Goal: Use online tool/utility: Utilize a website feature to perform a specific function

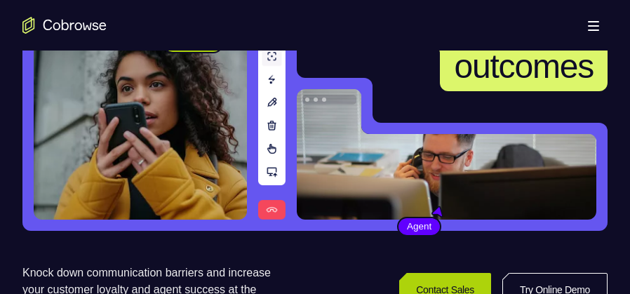
scroll to position [246, 0]
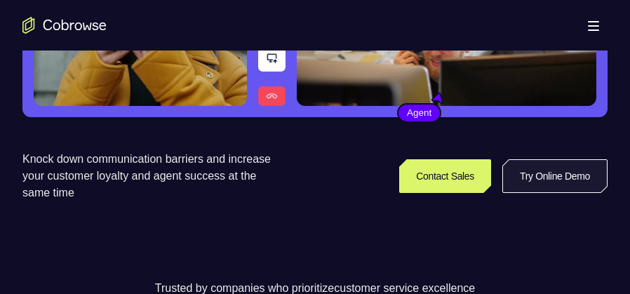
click at [525, 173] on link "Try Online Demo" at bounding box center [554, 176] width 105 height 34
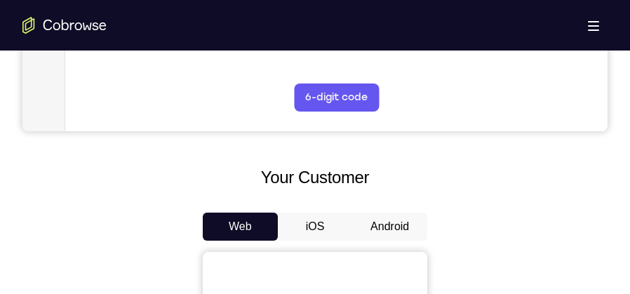
scroll to position [596, 0]
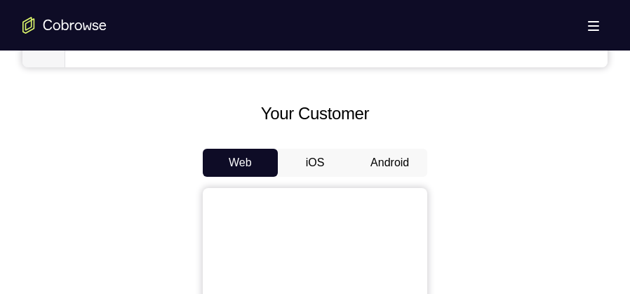
click at [384, 170] on button "Android" at bounding box center [389, 163] width 75 height 28
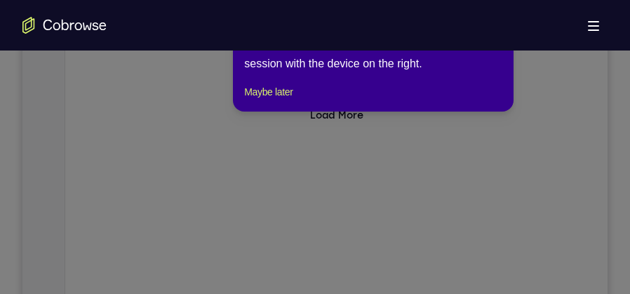
scroll to position [210, 0]
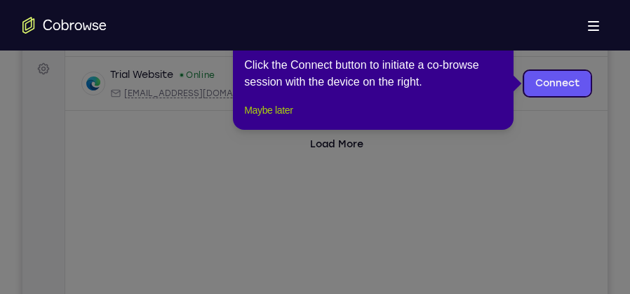
click at [284, 119] on button "Maybe later" at bounding box center [268, 110] width 48 height 17
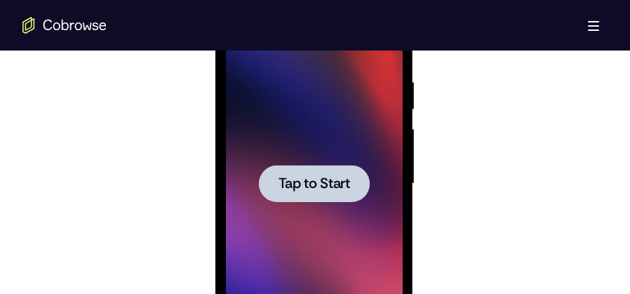
scroll to position [820, 0]
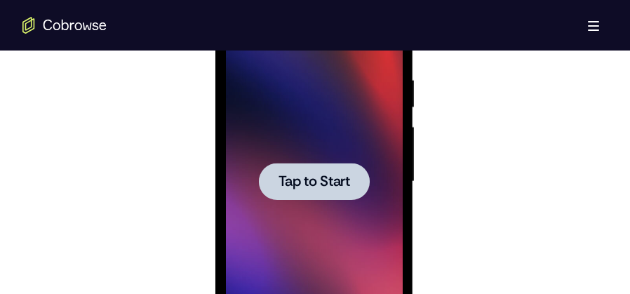
click at [305, 180] on span "Tap to Start" at bounding box center [314, 182] width 72 height 14
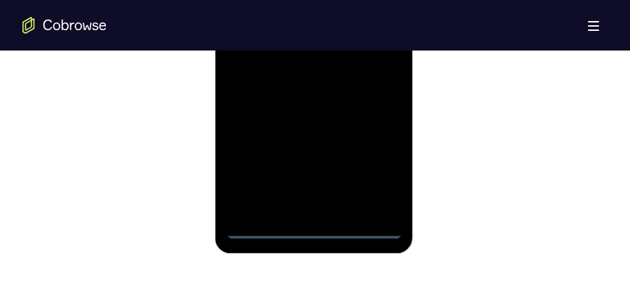
scroll to position [961, 0]
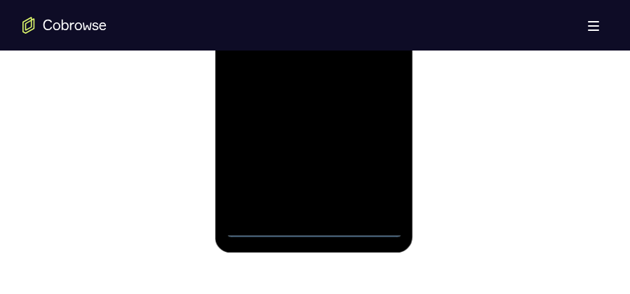
click at [317, 228] on div at bounding box center [313, 41] width 177 height 393
click at [369, 176] on div at bounding box center [313, 41] width 177 height 393
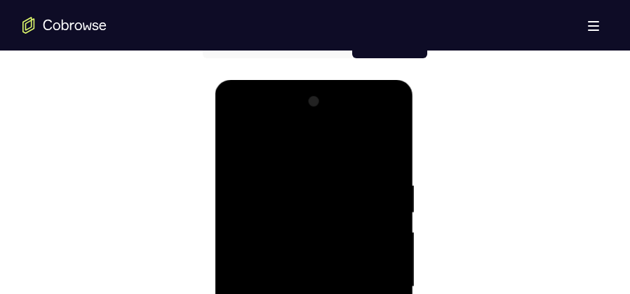
scroll to position [715, 0]
click at [319, 149] on div at bounding box center [313, 287] width 177 height 393
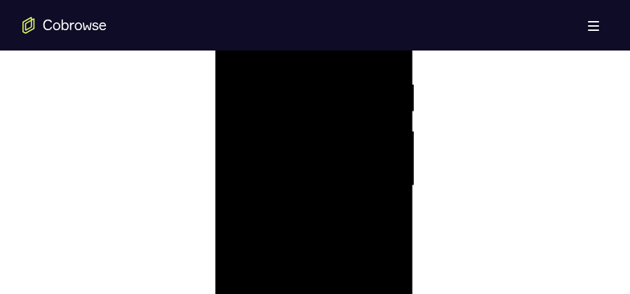
scroll to position [820, 0]
click at [371, 172] on div at bounding box center [313, 181] width 177 height 393
click at [297, 276] on div at bounding box center [313, 251] width 177 height 393
click at [315, 232] on div at bounding box center [313, 251] width 177 height 393
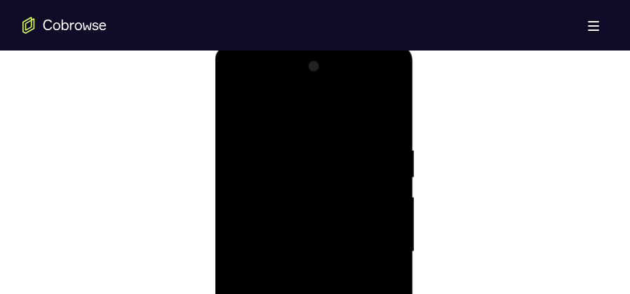
click at [299, 253] on div at bounding box center [313, 251] width 177 height 393
drag, startPoint x: 337, startPoint y: 88, endPoint x: 342, endPoint y: 56, distance: 31.9
click at [342, 56] on div at bounding box center [313, 216] width 177 height 393
click at [392, 95] on div at bounding box center [313, 216] width 177 height 393
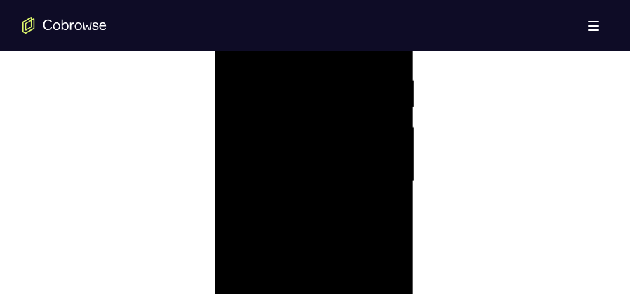
click at [294, 77] on div at bounding box center [313, 181] width 177 height 393
click at [387, 152] on div at bounding box center [313, 216] width 177 height 393
click at [389, 152] on div at bounding box center [313, 216] width 177 height 393
click at [387, 151] on div at bounding box center [313, 181] width 177 height 393
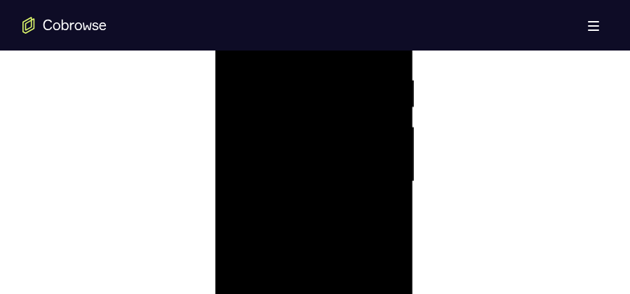
drag, startPoint x: 267, startPoint y: 172, endPoint x: 356, endPoint y: 172, distance: 89.1
click at [356, 172] on div at bounding box center [313, 181] width 177 height 393
click at [251, 220] on div at bounding box center [313, 216] width 177 height 393
click at [255, 199] on div at bounding box center [313, 216] width 177 height 393
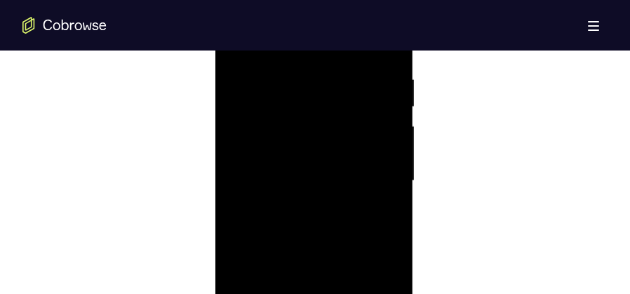
scroll to position [820, 0]
click at [381, 171] on div at bounding box center [313, 181] width 177 height 393
click at [386, 117] on div at bounding box center [313, 251] width 177 height 393
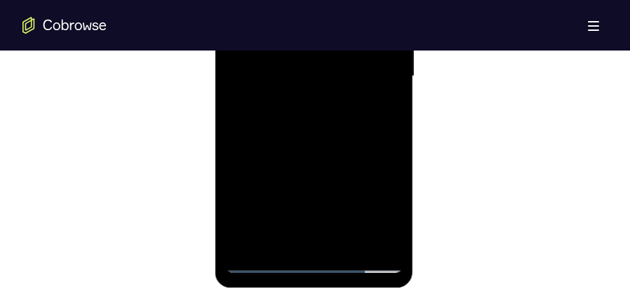
click at [394, 223] on div at bounding box center [313, 76] width 177 height 393
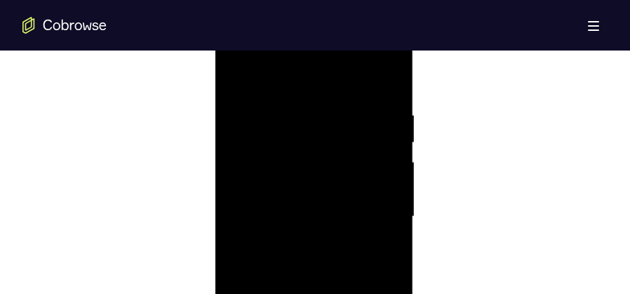
click at [288, 114] on div at bounding box center [313, 216] width 177 height 393
click at [382, 138] on div at bounding box center [313, 216] width 177 height 393
drag, startPoint x: 389, startPoint y: 125, endPoint x: 282, endPoint y: 131, distance: 107.5
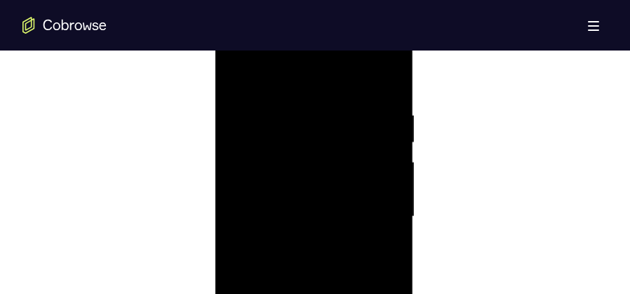
click at [282, 131] on div at bounding box center [313, 216] width 177 height 393
drag, startPoint x: 365, startPoint y: 141, endPoint x: 234, endPoint y: 147, distance: 130.6
click at [235, 147] on div at bounding box center [313, 216] width 177 height 393
drag, startPoint x: 280, startPoint y: 142, endPoint x: 377, endPoint y: 138, distance: 97.6
click at [377, 138] on div at bounding box center [313, 216] width 177 height 393
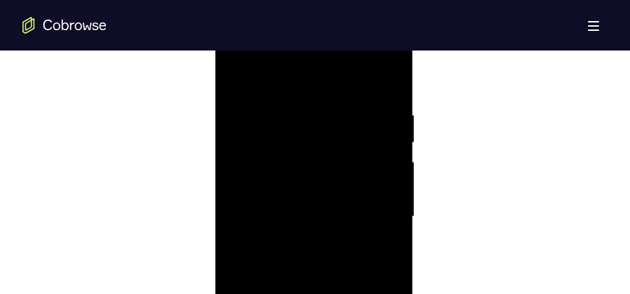
drag, startPoint x: 250, startPoint y: 149, endPoint x: 350, endPoint y: 145, distance: 100.4
click at [349, 146] on div at bounding box center [313, 216] width 177 height 393
drag, startPoint x: 253, startPoint y: 157, endPoint x: 371, endPoint y: 152, distance: 118.7
click at [371, 152] on div at bounding box center [313, 216] width 177 height 393
drag, startPoint x: 258, startPoint y: 145, endPoint x: 392, endPoint y: 147, distance: 134.0
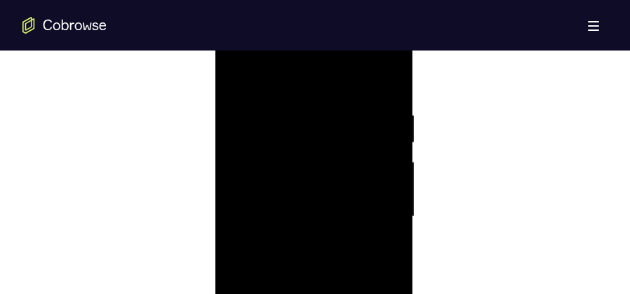
click at [392, 147] on div at bounding box center [313, 216] width 177 height 393
click at [288, 113] on div at bounding box center [313, 216] width 177 height 393
click at [320, 150] on div at bounding box center [313, 181] width 177 height 393
click at [321, 161] on div at bounding box center [313, 181] width 177 height 393
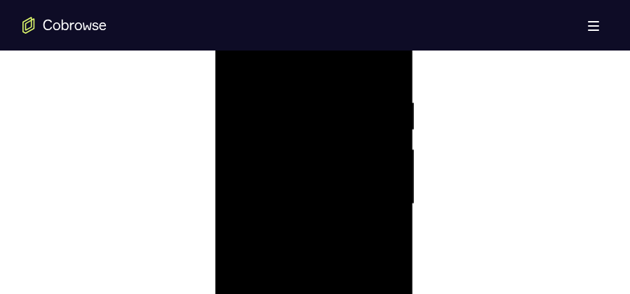
scroll to position [785, 0]
click at [236, 74] on div at bounding box center [313, 216] width 177 height 393
drag, startPoint x: 382, startPoint y: 120, endPoint x: 246, endPoint y: 125, distance: 136.9
click at [246, 125] on div at bounding box center [313, 216] width 177 height 393
click at [382, 129] on div at bounding box center [313, 216] width 177 height 393
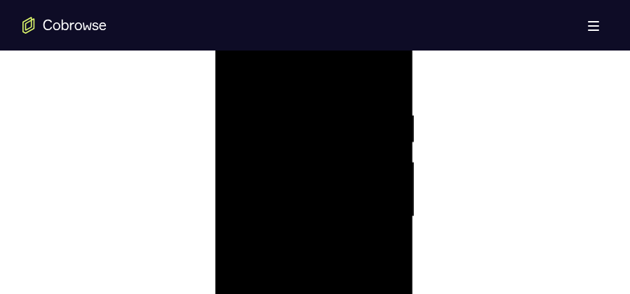
click at [243, 166] on div at bounding box center [313, 216] width 177 height 393
click at [358, 163] on div at bounding box center [313, 216] width 177 height 393
click at [369, 161] on div at bounding box center [313, 216] width 177 height 393
click at [368, 161] on div at bounding box center [313, 216] width 177 height 393
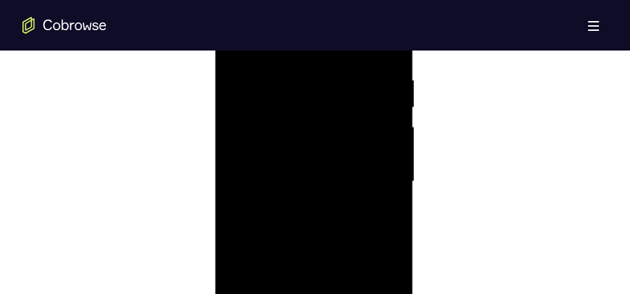
click at [377, 164] on div at bounding box center [313, 181] width 177 height 393
click at [377, 163] on div at bounding box center [313, 181] width 177 height 393
click at [377, 156] on div at bounding box center [313, 181] width 177 height 393
click at [250, 180] on div at bounding box center [313, 216] width 177 height 393
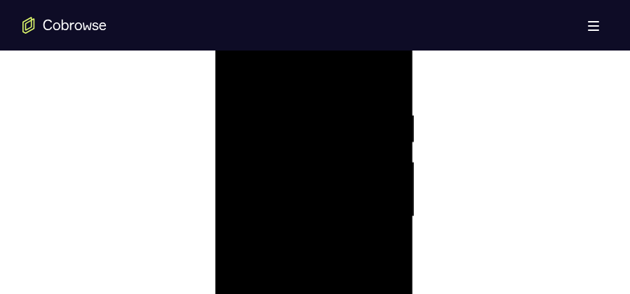
click at [250, 180] on div at bounding box center [313, 216] width 177 height 393
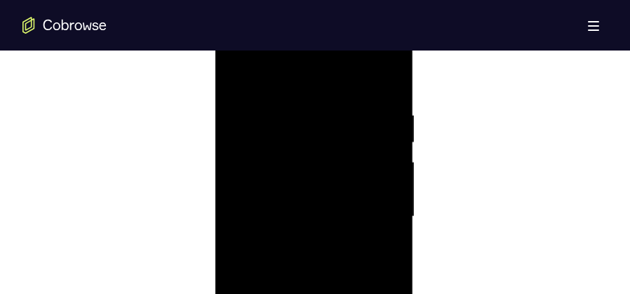
drag, startPoint x: 312, startPoint y: 173, endPoint x: 217, endPoint y: 178, distance: 95.5
click at [216, 178] on div at bounding box center [314, 219] width 199 height 418
drag, startPoint x: 331, startPoint y: 177, endPoint x: 286, endPoint y: 176, distance: 44.9
click at [286, 176] on div at bounding box center [313, 216] width 177 height 393
drag, startPoint x: 295, startPoint y: 162, endPoint x: 366, endPoint y: 161, distance: 71.6
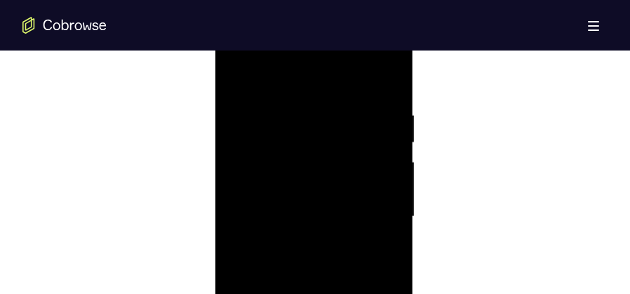
click at [366, 161] on div at bounding box center [313, 216] width 177 height 393
click at [286, 187] on div at bounding box center [313, 216] width 177 height 393
click at [300, 194] on div at bounding box center [313, 216] width 177 height 393
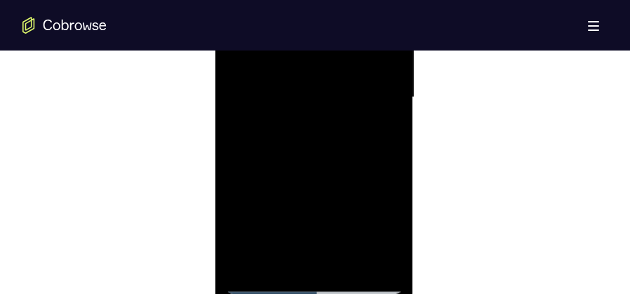
scroll to position [799, 0]
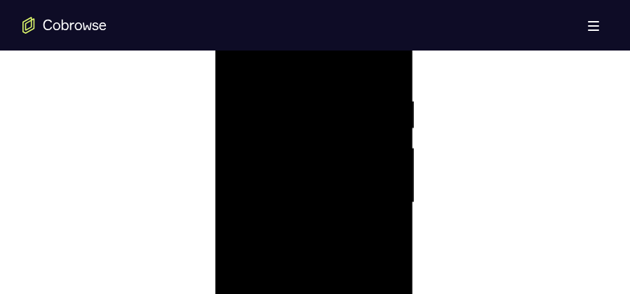
click at [236, 65] on div at bounding box center [313, 202] width 177 height 393
drag, startPoint x: 391, startPoint y: 133, endPoint x: 307, endPoint y: 143, distance: 84.8
click at [297, 143] on div at bounding box center [313, 202] width 177 height 393
click at [263, 67] on div at bounding box center [313, 202] width 177 height 393
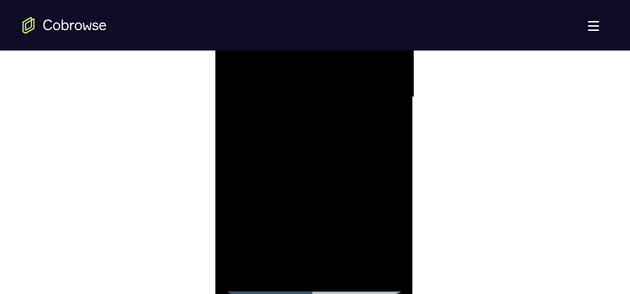
drag, startPoint x: 338, startPoint y: 193, endPoint x: 337, endPoint y: 107, distance: 86.3
click at [337, 107] on div at bounding box center [313, 97] width 177 height 393
drag, startPoint x: 335, startPoint y: 162, endPoint x: 336, endPoint y: 101, distance: 61.0
click at [336, 101] on div at bounding box center [313, 97] width 177 height 393
drag, startPoint x: 329, startPoint y: 169, endPoint x: 330, endPoint y: 114, distance: 54.7
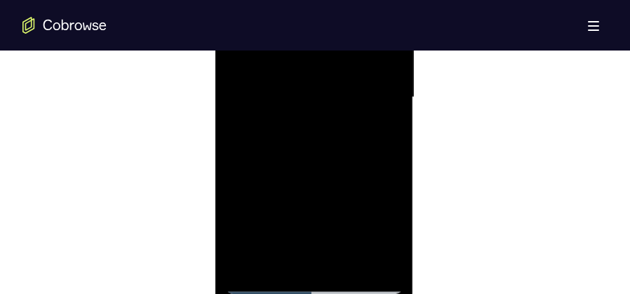
click at [330, 114] on div at bounding box center [313, 97] width 177 height 393
drag, startPoint x: 328, startPoint y: 177, endPoint x: 330, endPoint y: 123, distance: 53.4
click at [330, 123] on div at bounding box center [313, 97] width 177 height 393
drag, startPoint x: 331, startPoint y: 185, endPoint x: 331, endPoint y: 114, distance: 70.9
click at [331, 114] on div at bounding box center [313, 97] width 177 height 393
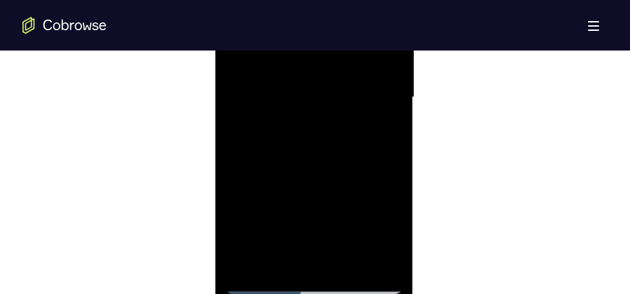
drag, startPoint x: 363, startPoint y: 182, endPoint x: 356, endPoint y: 108, distance: 74.8
click at [356, 108] on div at bounding box center [313, 97] width 177 height 393
drag, startPoint x: 340, startPoint y: 157, endPoint x: 344, endPoint y: 87, distance: 70.3
click at [344, 87] on div at bounding box center [313, 97] width 177 height 393
drag, startPoint x: 335, startPoint y: 170, endPoint x: 343, endPoint y: 98, distance: 72.1
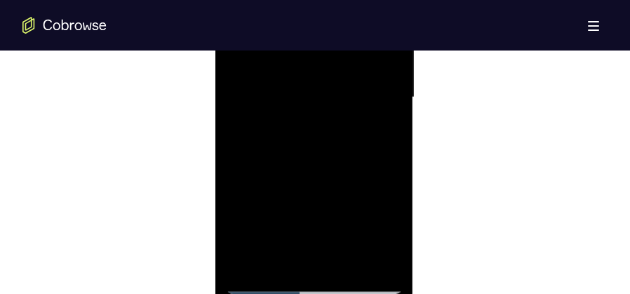
click at [343, 98] on div at bounding box center [313, 97] width 177 height 393
drag, startPoint x: 333, startPoint y: 166, endPoint x: 337, endPoint y: 98, distance: 68.1
click at [340, 88] on div at bounding box center [313, 97] width 177 height 393
drag, startPoint x: 323, startPoint y: 172, endPoint x: 334, endPoint y: 91, distance: 81.5
click at [334, 91] on div at bounding box center [313, 97] width 177 height 393
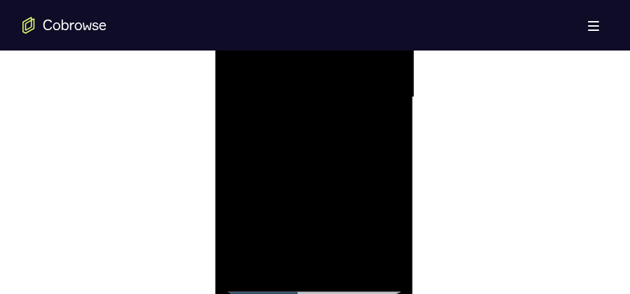
drag, startPoint x: 333, startPoint y: 129, endPoint x: 343, endPoint y: 67, distance: 63.2
click at [343, 67] on div at bounding box center [313, 97] width 177 height 393
drag, startPoint x: 335, startPoint y: 137, endPoint x: 343, endPoint y: 62, distance: 74.8
click at [343, 62] on div at bounding box center [313, 97] width 177 height 393
drag, startPoint x: 334, startPoint y: 157, endPoint x: 340, endPoint y: 76, distance: 80.9
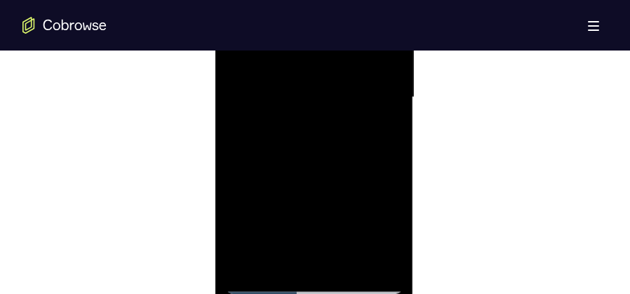
click at [341, 60] on div at bounding box center [313, 97] width 177 height 393
drag, startPoint x: 334, startPoint y: 111, endPoint x: 337, endPoint y: 65, distance: 46.4
click at [337, 65] on div at bounding box center [313, 97] width 177 height 393
drag, startPoint x: 313, startPoint y: 163, endPoint x: 335, endPoint y: 43, distance: 122.6
click at [335, 43] on div at bounding box center [313, 97] width 177 height 393
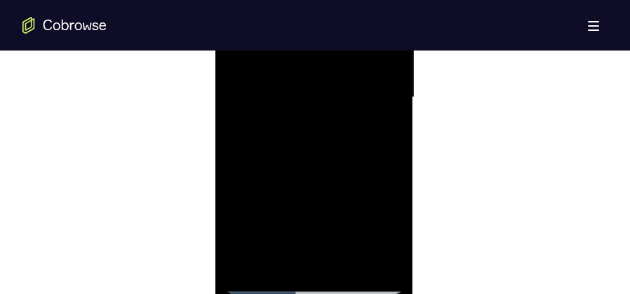
drag, startPoint x: 326, startPoint y: 111, endPoint x: 330, endPoint y: 79, distance: 32.5
click at [330, 74] on div at bounding box center [313, 97] width 177 height 393
drag, startPoint x: 316, startPoint y: 187, endPoint x: 330, endPoint y: 82, distance: 105.5
click at [330, 82] on div at bounding box center [313, 97] width 177 height 393
drag, startPoint x: 305, startPoint y: 198, endPoint x: 319, endPoint y: 108, distance: 91.0
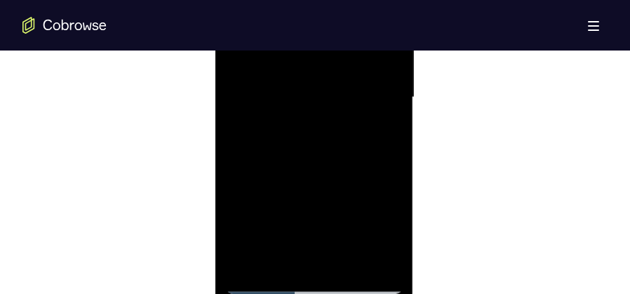
click at [322, 99] on div at bounding box center [313, 97] width 177 height 393
click at [246, 260] on div at bounding box center [313, 97] width 177 height 393
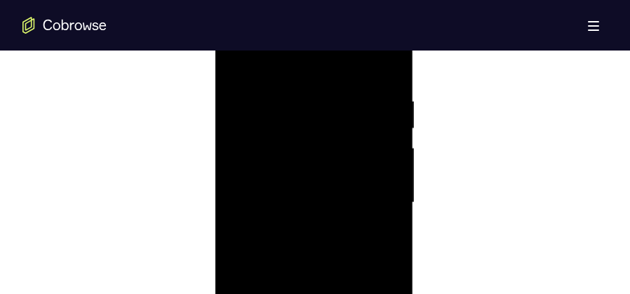
drag, startPoint x: 312, startPoint y: 157, endPoint x: 307, endPoint y: 260, distance: 102.6
click at [307, 260] on div at bounding box center [313, 202] width 177 height 393
click at [388, 230] on div at bounding box center [313, 167] width 177 height 393
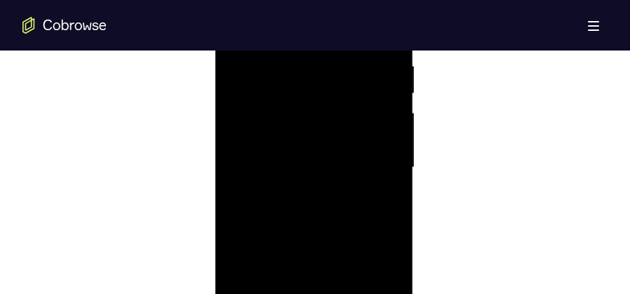
click at [392, 229] on div at bounding box center [313, 167] width 177 height 393
click at [392, 232] on div at bounding box center [313, 167] width 177 height 393
drag, startPoint x: 330, startPoint y: 171, endPoint x: 326, endPoint y: 87, distance: 84.3
click at [326, 78] on div at bounding box center [313, 167] width 177 height 393
drag, startPoint x: 323, startPoint y: 174, endPoint x: 326, endPoint y: 74, distance: 100.4
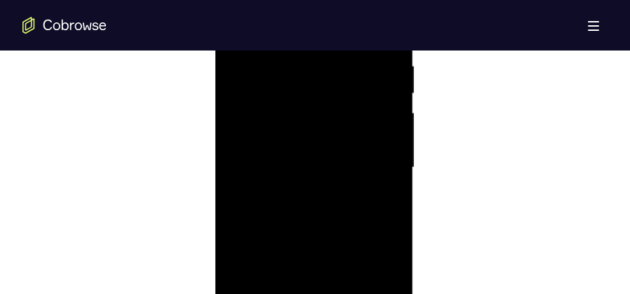
click at [326, 74] on div at bounding box center [313, 167] width 177 height 393
drag, startPoint x: 317, startPoint y: 187, endPoint x: 320, endPoint y: 107, distance: 80.0
click at [320, 107] on div at bounding box center [313, 167] width 177 height 393
drag, startPoint x: 319, startPoint y: 223, endPoint x: 327, endPoint y: 173, distance: 51.2
click at [324, 127] on div at bounding box center [313, 167] width 177 height 393
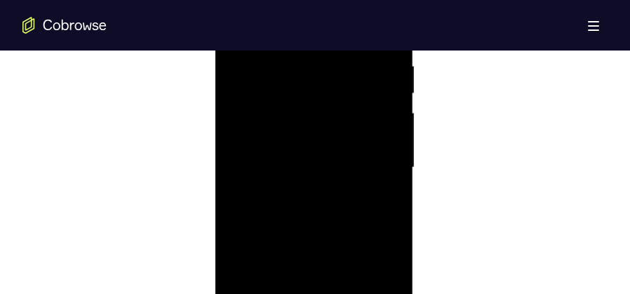
drag, startPoint x: 335, startPoint y: 183, endPoint x: 336, endPoint y: 139, distance: 44.2
click at [336, 139] on div at bounding box center [313, 167] width 177 height 393
drag, startPoint x: 319, startPoint y: 236, endPoint x: 333, endPoint y: 103, distance: 134.0
click at [333, 103] on div at bounding box center [313, 167] width 177 height 393
drag, startPoint x: 328, startPoint y: 217, endPoint x: 335, endPoint y: 81, distance: 135.6
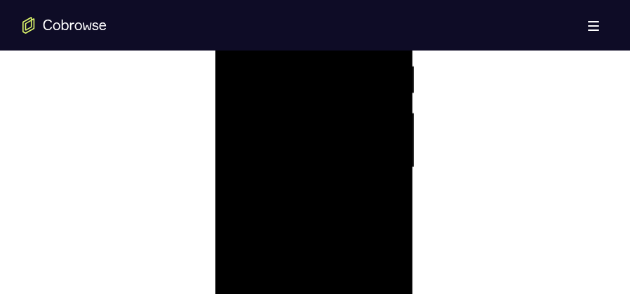
click at [335, 81] on div at bounding box center [313, 167] width 177 height 393
drag, startPoint x: 337, startPoint y: 154, endPoint x: 341, endPoint y: 96, distance: 57.6
click at [341, 96] on div at bounding box center [313, 167] width 177 height 393
drag, startPoint x: 341, startPoint y: 242, endPoint x: 347, endPoint y: 109, distance: 132.7
click at [347, 109] on div at bounding box center [313, 167] width 177 height 393
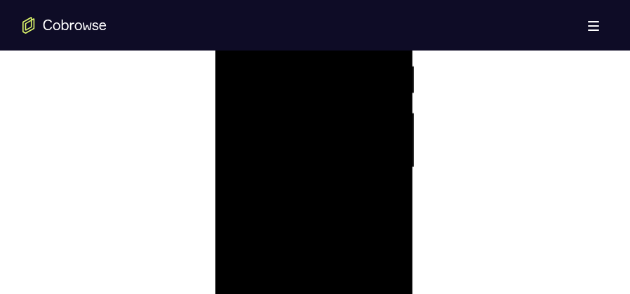
drag, startPoint x: 330, startPoint y: 229, endPoint x: 342, endPoint y: 103, distance: 126.2
click at [342, 103] on div at bounding box center [313, 167] width 177 height 393
drag, startPoint x: 321, startPoint y: 234, endPoint x: 343, endPoint y: 106, distance: 129.5
click at [343, 106] on div at bounding box center [313, 167] width 177 height 393
drag, startPoint x: 332, startPoint y: 208, endPoint x: 347, endPoint y: 119, distance: 91.1
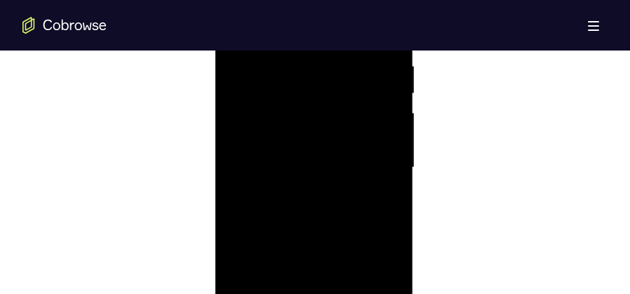
click at [347, 118] on div at bounding box center [313, 167] width 177 height 393
drag, startPoint x: 340, startPoint y: 221, endPoint x: 359, endPoint y: 84, distance: 138.1
click at [359, 84] on div at bounding box center [313, 167] width 177 height 393
drag, startPoint x: 351, startPoint y: 159, endPoint x: 369, endPoint y: 60, distance: 100.6
click at [369, 60] on div at bounding box center [313, 167] width 177 height 393
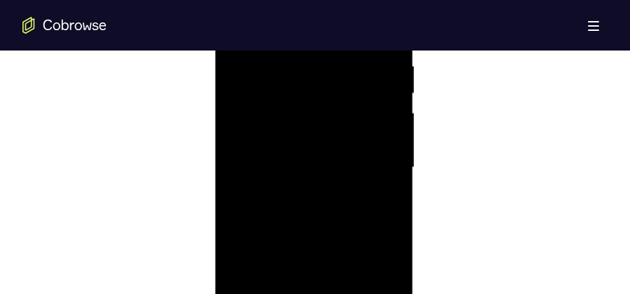
drag, startPoint x: 339, startPoint y: 180, endPoint x: 354, endPoint y: 87, distance: 94.5
click at [354, 87] on div at bounding box center [313, 167] width 177 height 393
drag, startPoint x: 344, startPoint y: 161, endPoint x: 347, endPoint y: 79, distance: 82.1
click at [347, 79] on div at bounding box center [313, 167] width 177 height 393
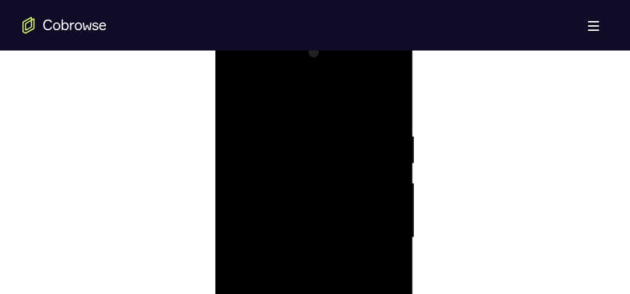
drag, startPoint x: 342, startPoint y: 161, endPoint x: 340, endPoint y: 201, distance: 40.0
click at [340, 201] on div at bounding box center [313, 237] width 177 height 393
drag, startPoint x: 335, startPoint y: 161, endPoint x: 345, endPoint y: 180, distance: 22.0
click at [345, 180] on div at bounding box center [313, 237] width 177 height 393
drag, startPoint x: 340, startPoint y: 250, endPoint x: 344, endPoint y: 141, distance: 109.5
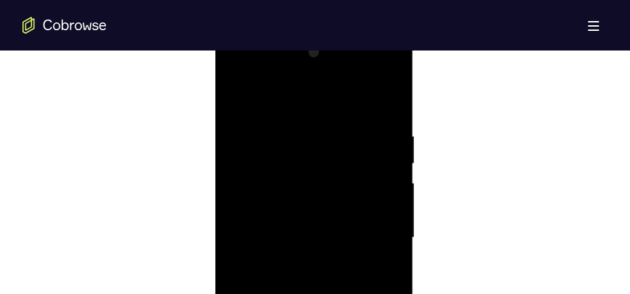
click at [344, 141] on div at bounding box center [313, 237] width 177 height 393
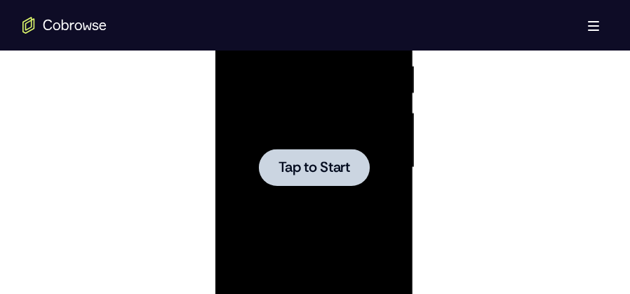
click at [300, 178] on div at bounding box center [313, 167] width 111 height 37
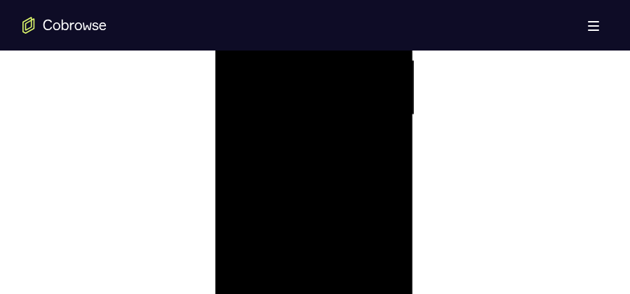
scroll to position [939, 0]
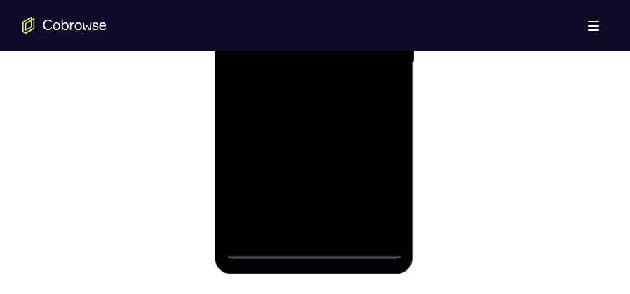
click at [313, 249] on div at bounding box center [313, 62] width 177 height 393
click at [382, 188] on div at bounding box center [313, 62] width 177 height 393
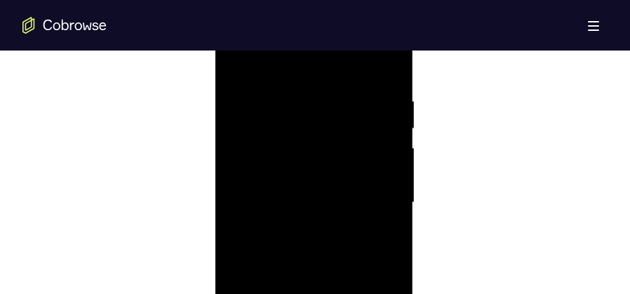
scroll to position [764, 0]
click at [303, 103] on div at bounding box center [313, 237] width 177 height 393
click at [370, 230] on div at bounding box center [313, 237] width 177 height 393
click at [304, 229] on div at bounding box center [313, 202] width 177 height 393
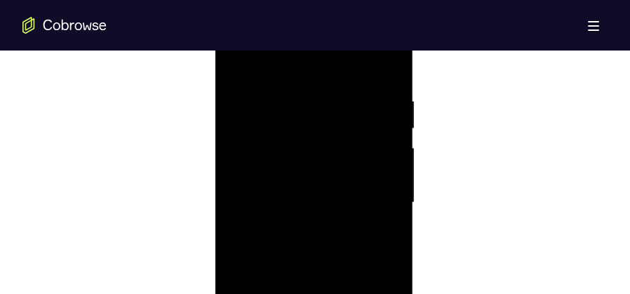
click at [324, 193] on div at bounding box center [313, 202] width 177 height 393
click at [340, 199] on div at bounding box center [313, 202] width 177 height 393
